Goal: Task Accomplishment & Management: Manage account settings

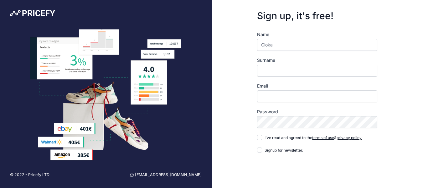
type input "Gloka"
click at [294, 76] on div "Name Gloka Surname Email Password" at bounding box center [317, 122] width 120 height 183
click at [293, 69] on input "Surname" at bounding box center [317, 71] width 120 height 12
type input "C"
click at [314, 43] on input "Gloka" at bounding box center [317, 45] width 120 height 12
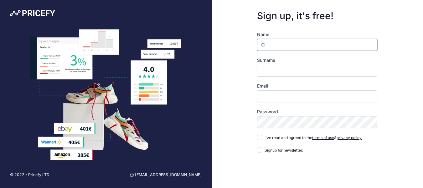
type input "G"
type input "My"
click at [300, 74] on input "Surname" at bounding box center [317, 71] width 120 height 12
type input "Lê"
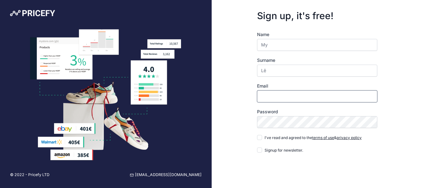
click at [284, 97] on input "Email" at bounding box center [317, 96] width 120 height 12
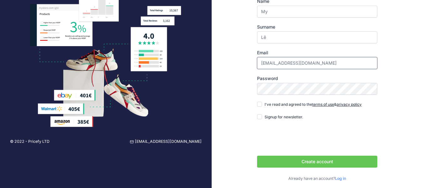
scroll to position [37, 0]
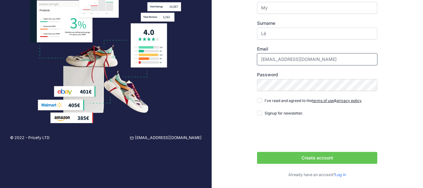
type input "marketing.gloka@gmail.com"
drag, startPoint x: 262, startPoint y: 58, endPoint x: 295, endPoint y: 60, distance: 33.0
click at [295, 60] on input "marketing.gloka@gmail.com" at bounding box center [317, 59] width 120 height 12
click at [410, 87] on div "Sign up, it's free! Name My Surname Lê Email marketing.gloka@gmail.com" at bounding box center [318, 75] width 212 height 225
click at [259, 101] on input "I've read and agreed to the terms of use & privacy policy" at bounding box center [259, 100] width 5 height 5
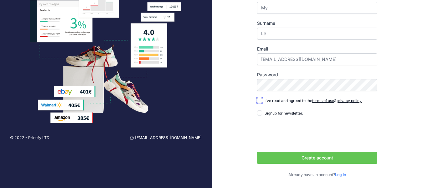
checkbox input "true"
click at [289, 156] on button "Create account" at bounding box center [317, 158] width 120 height 12
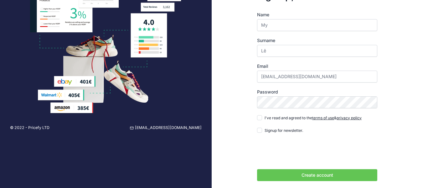
scroll to position [47, 0]
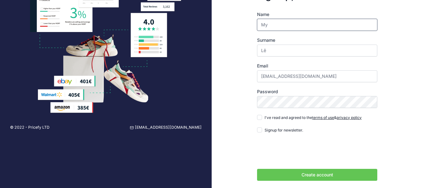
type input "y"
type input "M"
click at [321, 75] on input "[EMAIL_ADDRESS][DOMAIN_NAME]" at bounding box center [317, 76] width 120 height 12
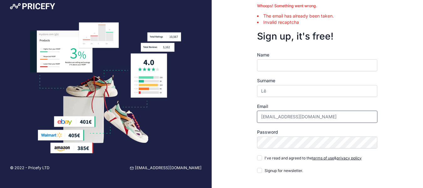
scroll to position [0, 0]
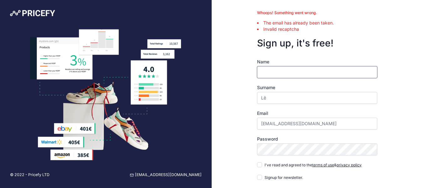
click at [321, 75] on input "Name" at bounding box center [317, 72] width 120 height 12
type input "My"
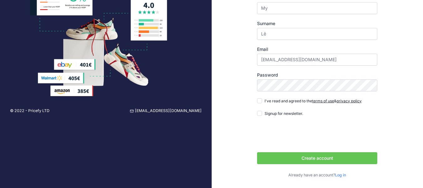
click at [340, 175] on link "Log in" at bounding box center [340, 174] width 11 height 5
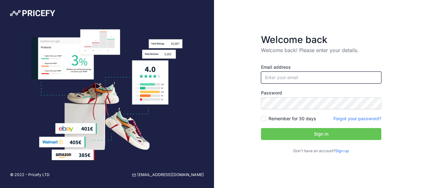
click at [299, 76] on input "email" at bounding box center [321, 77] width 120 height 12
type input "[EMAIL_ADDRESS][DOMAIN_NAME]"
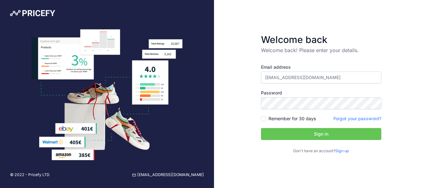
click at [344, 118] on link "Forgot your password?" at bounding box center [357, 118] width 48 height 5
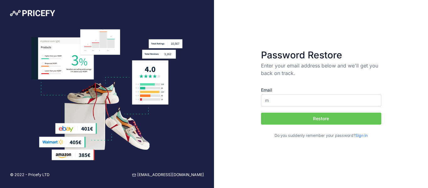
type input "[EMAIL_ADDRESS][DOMAIN_NAME]"
click at [308, 117] on button "Restore" at bounding box center [321, 118] width 120 height 12
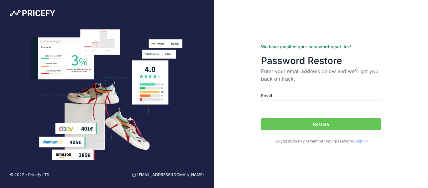
click at [361, 142] on link "Sign in" at bounding box center [361, 140] width 12 height 5
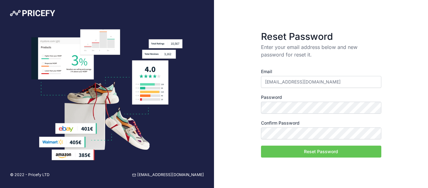
click at [412, 51] on div "Reset Password Enter your email address below and new password for reset it. Em…" at bounding box center [321, 94] width 214 height 188
click at [314, 150] on button "Reset Password" at bounding box center [321, 151] width 120 height 12
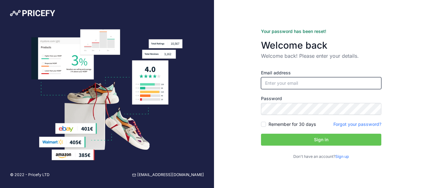
type input "[EMAIL_ADDRESS][DOMAIN_NAME]"
click at [308, 138] on button "Sign in" at bounding box center [321, 139] width 120 height 12
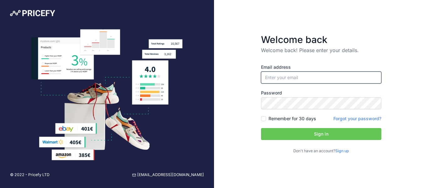
type input "[EMAIL_ADDRESS][DOMAIN_NAME]"
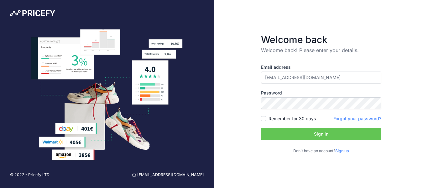
click at [317, 134] on button "Sign in" at bounding box center [321, 134] width 120 height 12
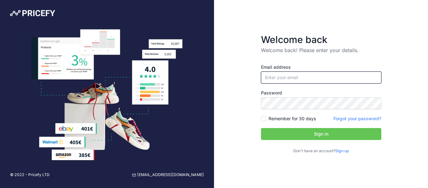
type input "[EMAIL_ADDRESS][DOMAIN_NAME]"
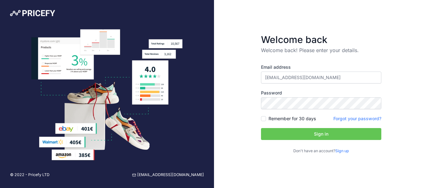
click at [311, 132] on button "Sign in" at bounding box center [321, 134] width 120 height 12
